Goal: Task Accomplishment & Management: Manage account settings

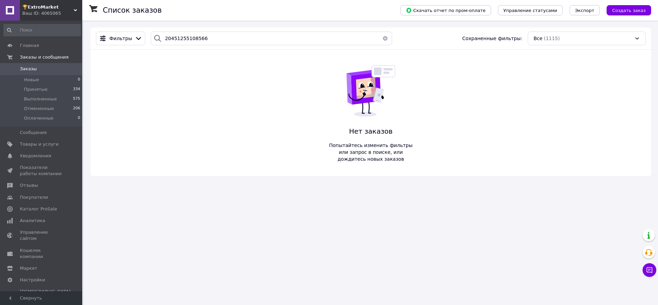
click at [38, 66] on span "Заказы" at bounding box center [42, 69] width 44 height 6
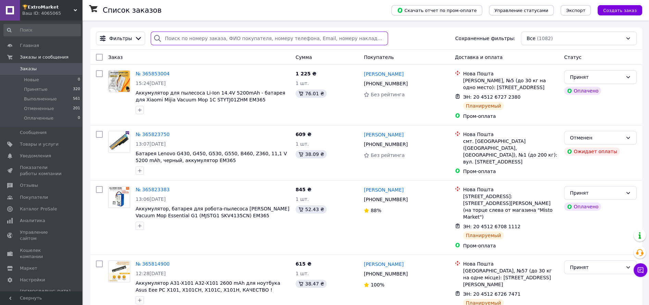
click at [190, 35] on input "search" at bounding box center [269, 39] width 237 height 14
paste input "358579066"
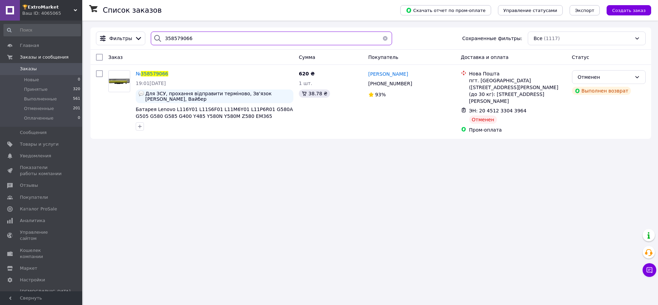
drag, startPoint x: 191, startPoint y: 43, endPoint x: 152, endPoint y: 40, distance: 38.9
click at [152, 40] on div "358579066" at bounding box center [271, 39] width 241 height 14
paste input "6149341"
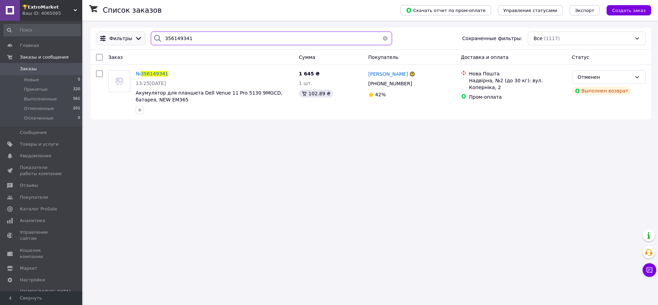
drag, startPoint x: 205, startPoint y: 37, endPoint x: 129, endPoint y: 41, distance: 75.8
click at [129, 41] on div "Фильтры 356149341 Сохраненные фильтры: Все (1117)" at bounding box center [370, 39] width 555 height 14
paste input "145"
type input "356141451"
click at [398, 76] on span "[PERSON_NAME]" at bounding box center [388, 73] width 40 height 5
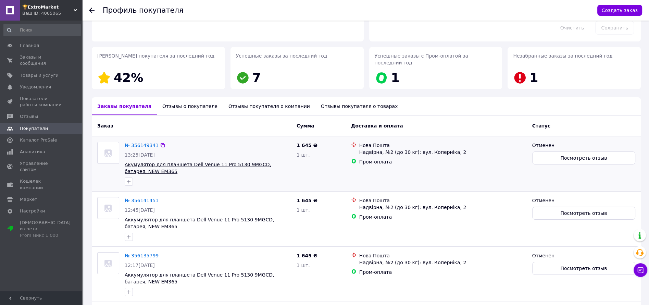
scroll to position [103, 0]
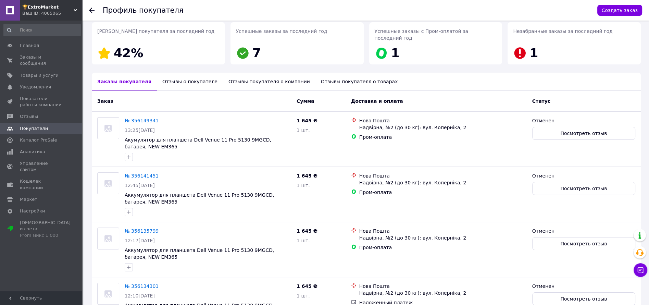
click at [191, 76] on div "Отзывы о покупателе" at bounding box center [190, 82] width 66 height 18
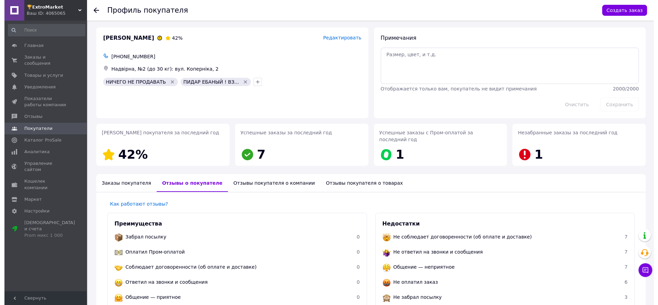
scroll to position [0, 0]
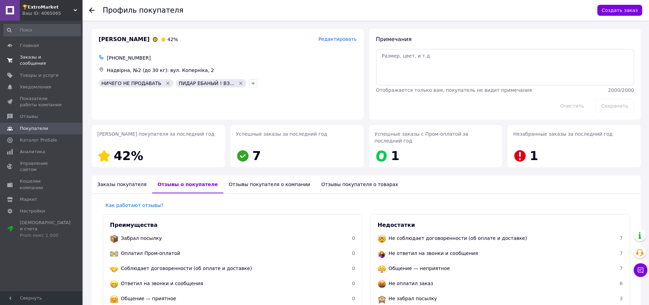
click at [53, 60] on span "Заказы и сообщения" at bounding box center [42, 60] width 44 height 12
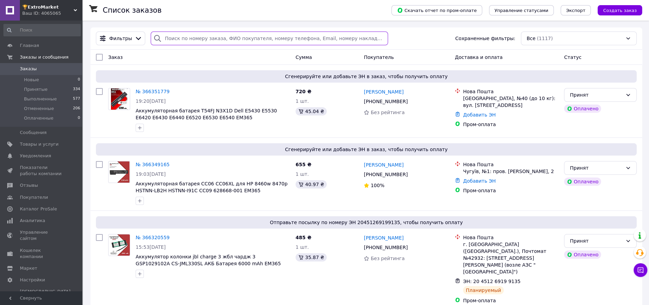
click at [208, 38] on input "search" at bounding box center [269, 39] width 237 height 14
paste input "355273284"
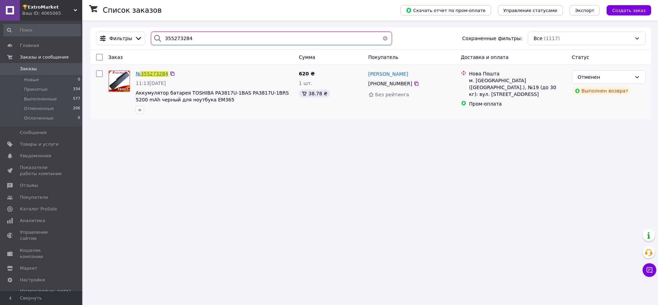
type input "355273284"
click at [146, 75] on span "355273284" at bounding box center [154, 73] width 27 height 5
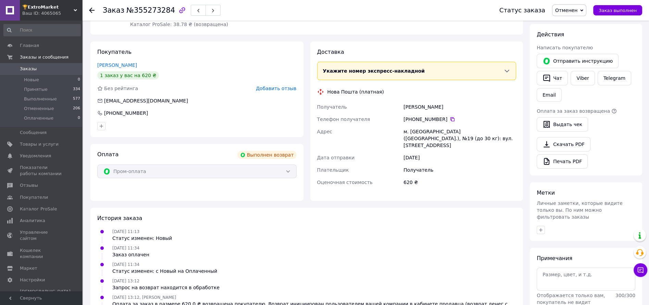
scroll to position [130, 0]
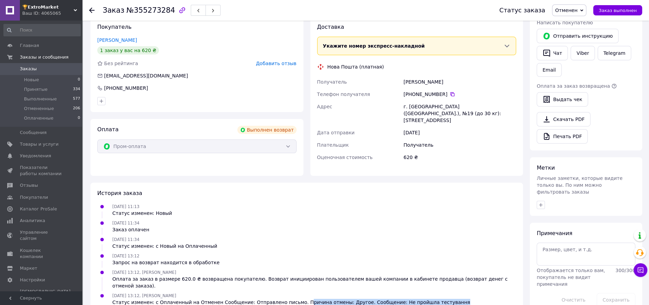
drag, startPoint x: 288, startPoint y: 282, endPoint x: 466, endPoint y: 298, distance: 179.2
click at [466, 298] on div "Заказ №355273284 Статус заказа Отменен Принят Выполнен Оплаченный Заказ выполне…" at bounding box center [367, 106] width 566 height 430
click at [60, 71] on span "Заказы" at bounding box center [42, 69] width 44 height 6
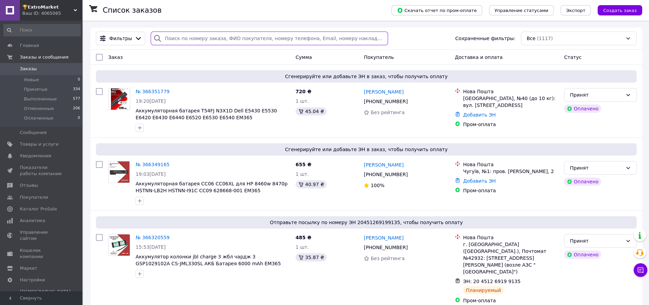
click at [199, 33] on input "search" at bounding box center [269, 39] width 237 height 14
paste input "355273284"
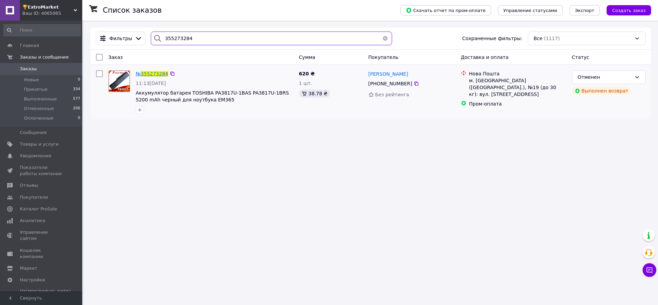
type input "355273284"
click at [154, 74] on span "355273284" at bounding box center [154, 73] width 27 height 5
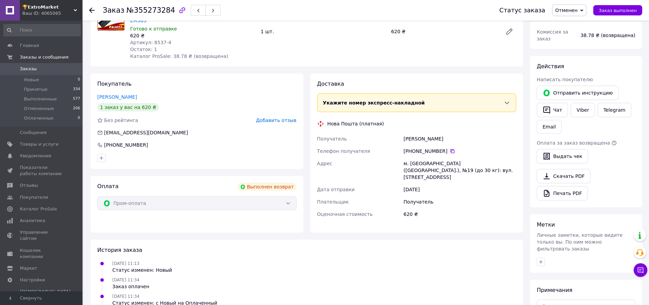
scroll to position [130, 0]
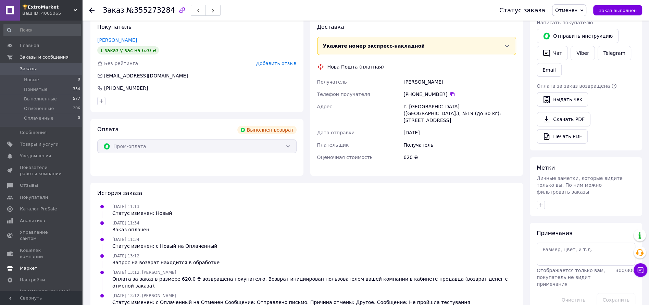
click at [24, 208] on span "Каталог ProSale" at bounding box center [38, 209] width 37 height 6
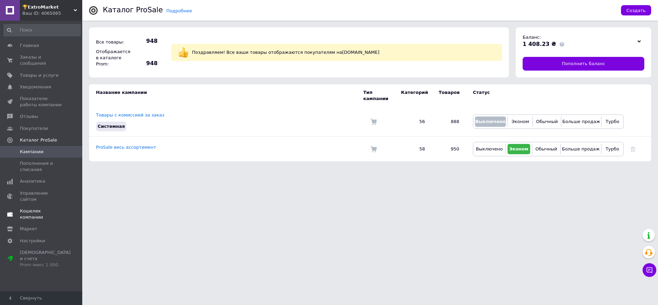
click at [39, 208] on span "Кошелек компании" at bounding box center [42, 214] width 44 height 12
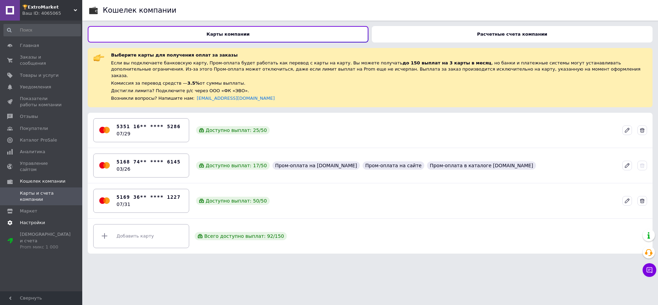
click at [28, 220] on span "Настройки" at bounding box center [32, 223] width 25 height 6
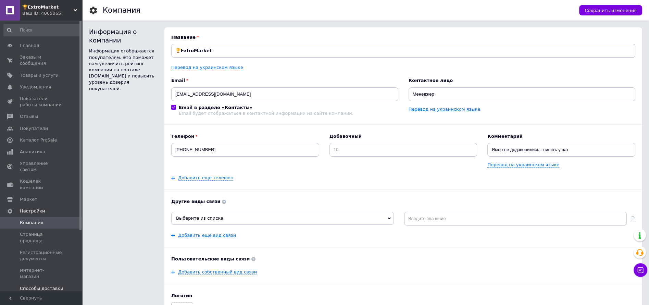
click at [39, 285] on span "Способы доставки" at bounding box center [42, 288] width 44 height 6
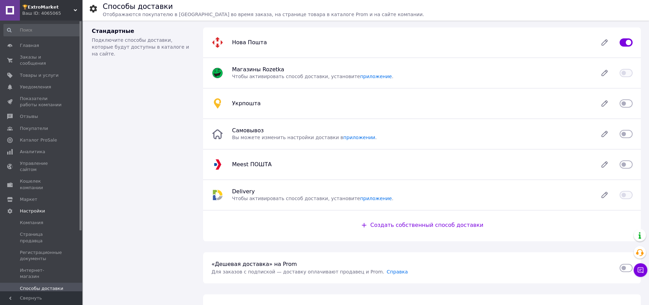
click at [45, 297] on span "Способы оплаты" at bounding box center [39, 300] width 39 height 6
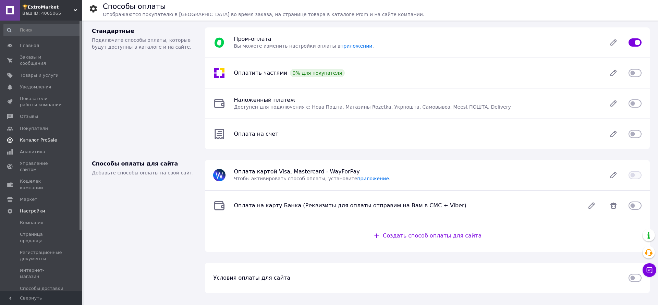
click at [47, 137] on span "Каталог ProSale" at bounding box center [38, 140] width 37 height 6
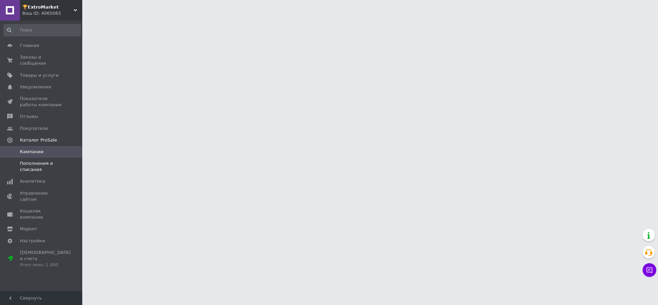
click at [36, 161] on span "Пополнения и списания" at bounding box center [42, 166] width 44 height 12
